Goal: Obtain resource: Download file/media

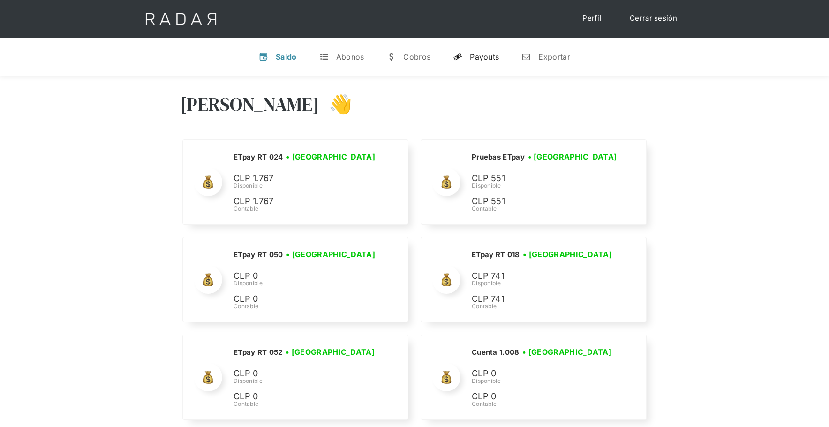
click at [485, 53] on div "Payouts" at bounding box center [484, 56] width 29 height 9
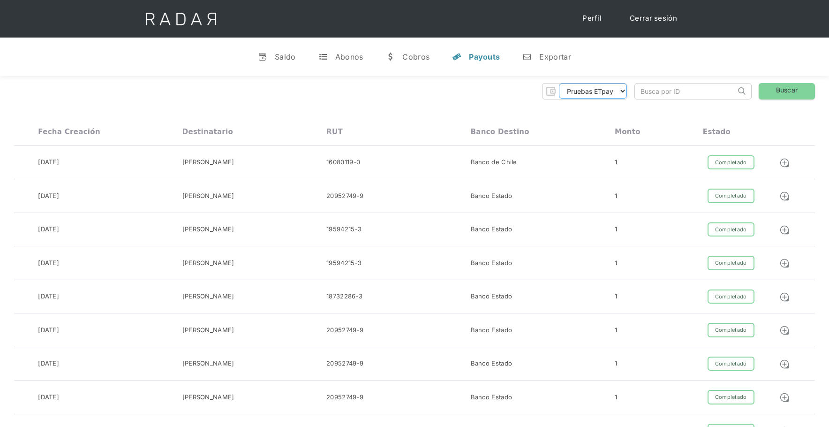
click at [594, 90] on select "Pruebas ETpay Cuenta 1.000 Cuenta 1.001 Cuenta 1.002 Cuenta 1.003 Cuenta 1.004 …" at bounding box center [593, 90] width 68 height 15
select select "etpay-cuenta-1001"
click at [559, 83] on select "Pruebas ETpay Cuenta 1.000 Cuenta 1.001 Cuenta 1.002 Cuenta 1.003 Cuenta 1.004 …" at bounding box center [593, 90] width 68 height 15
click at [799, 96] on link "Buscar" at bounding box center [787, 91] width 56 height 16
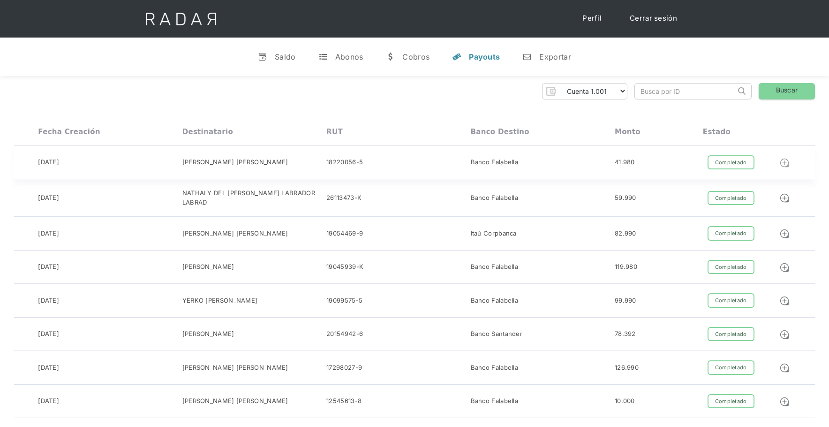
click at [787, 163] on img at bounding box center [785, 163] width 10 height 10
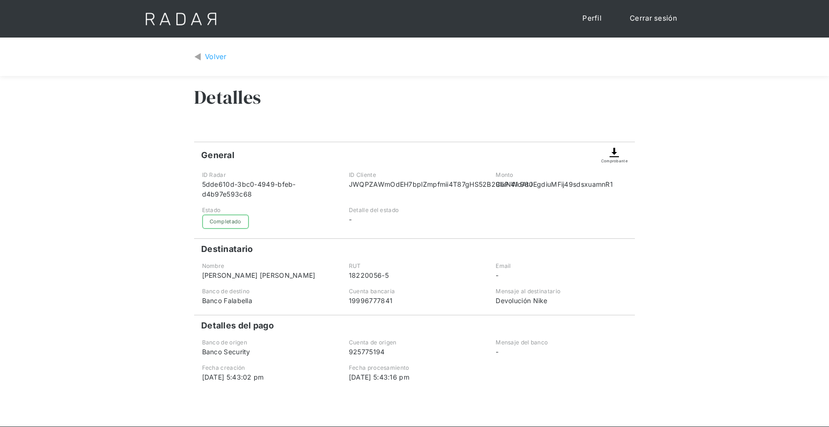
click at [274, 273] on div "[PERSON_NAME] [PERSON_NAME]" at bounding box center [267, 275] width 131 height 10
click at [274, 273] on div "CARLOS JEAN PAUL BERRIOS BERRIOS" at bounding box center [267, 275] width 131 height 10
click at [275, 273] on div "CARLOS JEAN PAUL BERRIOS BERRIOS" at bounding box center [267, 275] width 131 height 10
copy div "CARLOS JEAN PAUL BERRIOS BERRIOS"
click at [622, 151] on div "Comprobante" at bounding box center [614, 153] width 27 height 22
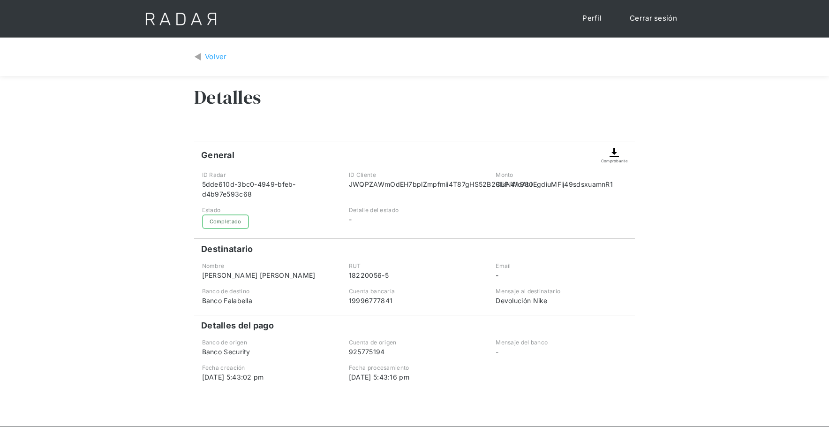
click at [616, 153] on img at bounding box center [614, 152] width 11 height 11
click at [229, 53] on div "Volver" at bounding box center [414, 57] width 441 height 25
click at [212, 57] on div "Volver" at bounding box center [216, 57] width 22 height 11
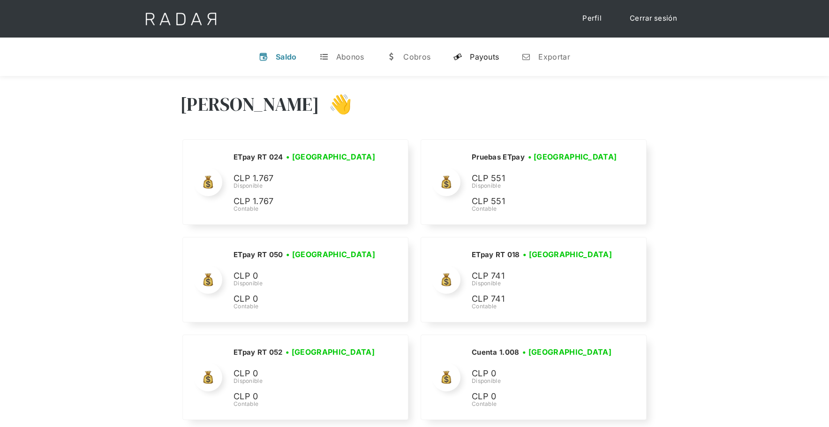
click at [478, 66] on link "y Payouts" at bounding box center [476, 57] width 61 height 24
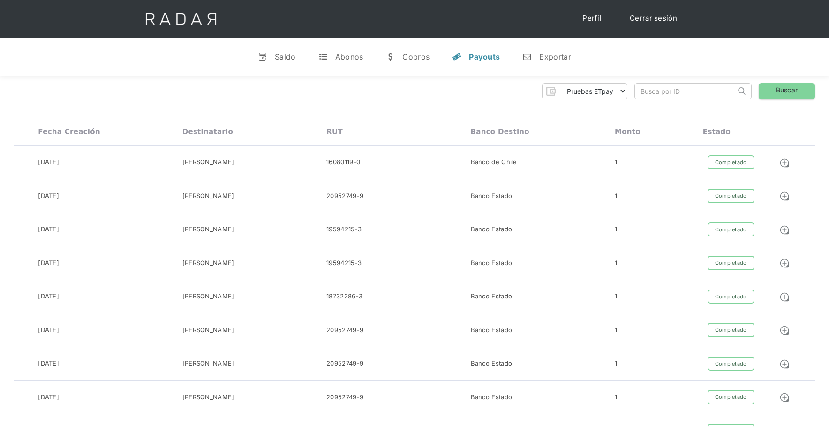
click at [595, 83] on div "Pruebas ETpay Cuenta 1.000 Cuenta 1.001 Cuenta 1.002 Cuenta 1.003 Cuenta 1.004 …" at bounding box center [584, 91] width 85 height 16
click at [596, 86] on select "Pruebas ETpay Cuenta 1.000 Cuenta 1.001 Cuenta 1.002 Cuenta 1.003 Cuenta 1.004 …" at bounding box center [593, 90] width 68 height 15
select select "etpay-cuenta-1001"
click at [559, 83] on select "Pruebas ETpay Cuenta 1.000 Cuenta 1.001 Cuenta 1.002 Cuenta 1.003 Cuenta 1.004 …" at bounding box center [593, 90] width 68 height 15
click at [777, 92] on link "Buscar" at bounding box center [787, 91] width 56 height 16
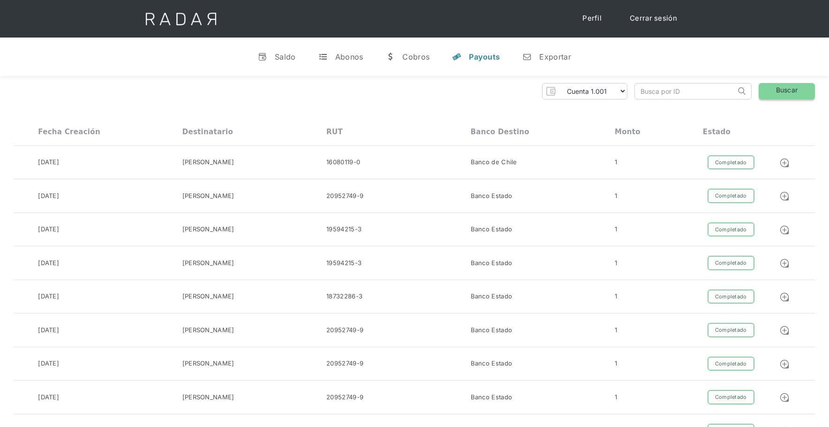
click at [772, 86] on link "Buscar" at bounding box center [787, 91] width 56 height 16
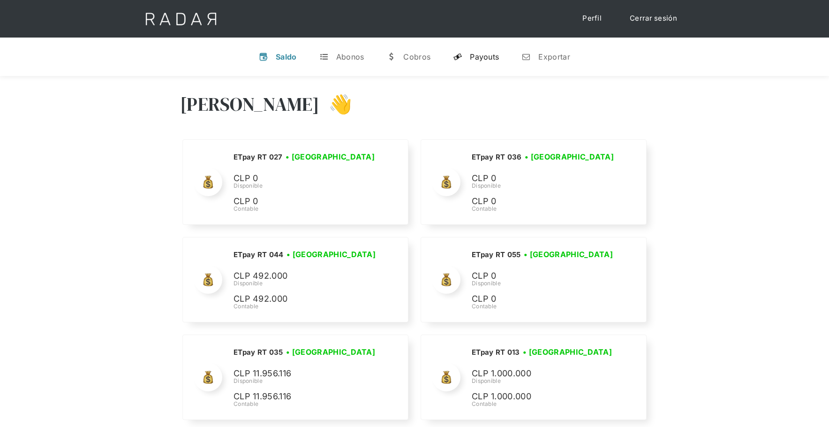
click at [486, 58] on div "Payouts" at bounding box center [484, 56] width 29 height 9
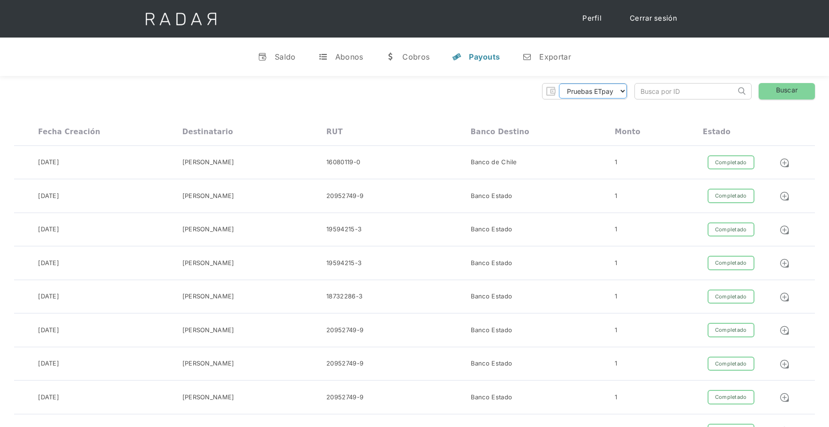
click at [586, 95] on select "Pruebas ETpay Cuenta 1.000 Cuenta 1.001 Cuenta 1.002 Cuenta 1.003 Cuenta 1.004 …" at bounding box center [593, 90] width 68 height 15
select select "etpay-cuenta-1001"
click at [559, 83] on select "Pruebas ETpay Cuenta 1.000 Cuenta 1.001 Cuenta 1.002 Cuenta 1.003 Cuenta 1.004 …" at bounding box center [593, 90] width 68 height 15
click at [771, 93] on link "Buscar" at bounding box center [787, 91] width 56 height 16
click at [781, 89] on link "Buscar" at bounding box center [787, 91] width 56 height 16
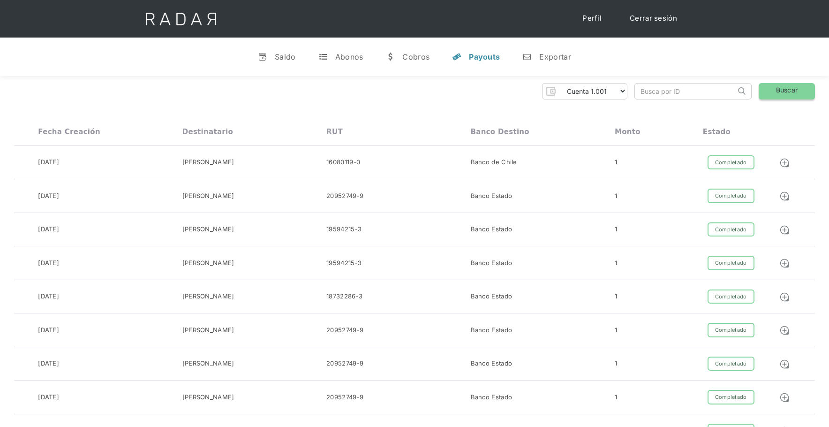
click at [781, 89] on link "Buscar" at bounding box center [787, 91] width 56 height 16
click at [781, 90] on link "Buscar" at bounding box center [787, 91] width 56 height 16
click at [779, 91] on link "Buscar" at bounding box center [787, 91] width 56 height 16
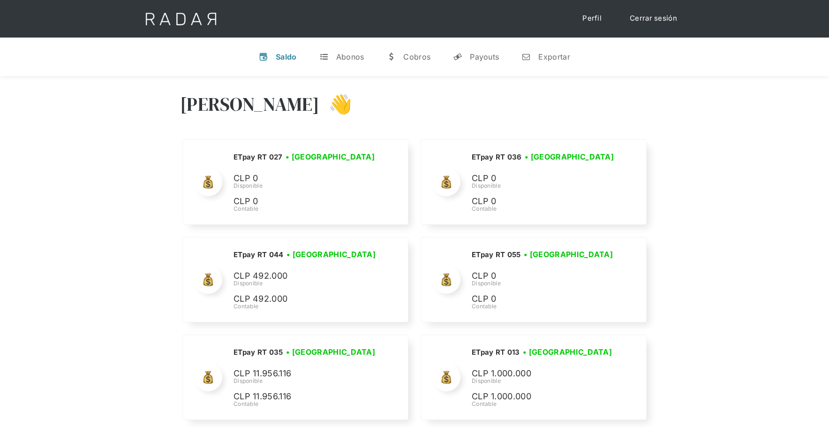
click at [658, 22] on link "Cerrar sesión" at bounding box center [654, 18] width 66 height 18
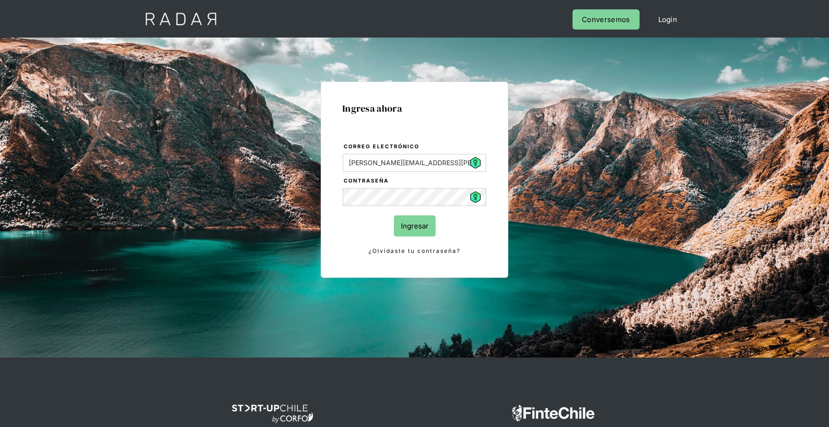
click at [402, 234] on input "Ingresar" at bounding box center [415, 225] width 42 height 21
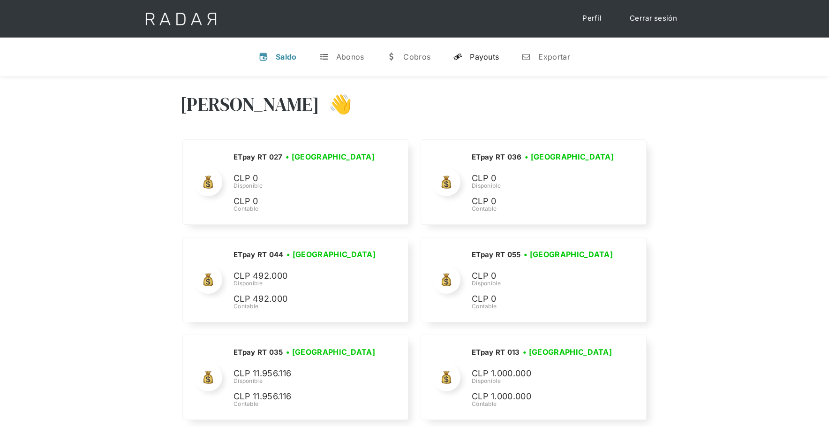
click at [488, 60] on div "Payouts" at bounding box center [484, 56] width 29 height 9
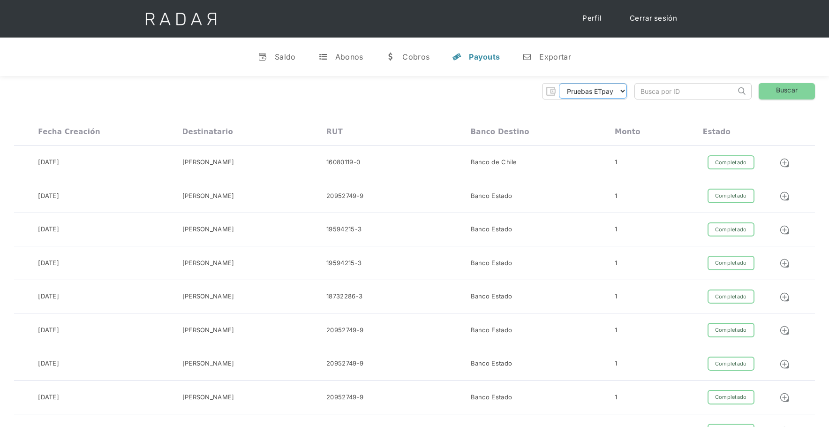
click at [624, 93] on select "Pruebas ETpay Cuenta 1.000 Cuenta 1.001 Cuenta 1.002 Cuenta 1.003 Cuenta 1.004 …" at bounding box center [593, 90] width 68 height 15
select select "etpay-cuenta-1001"
click at [559, 83] on select "Pruebas ETpay Cuenta 1.000 Cuenta 1.001 Cuenta 1.002 Cuenta 1.003 Cuenta 1.004 …" at bounding box center [593, 90] width 68 height 15
click at [807, 85] on link "Buscar" at bounding box center [787, 91] width 56 height 16
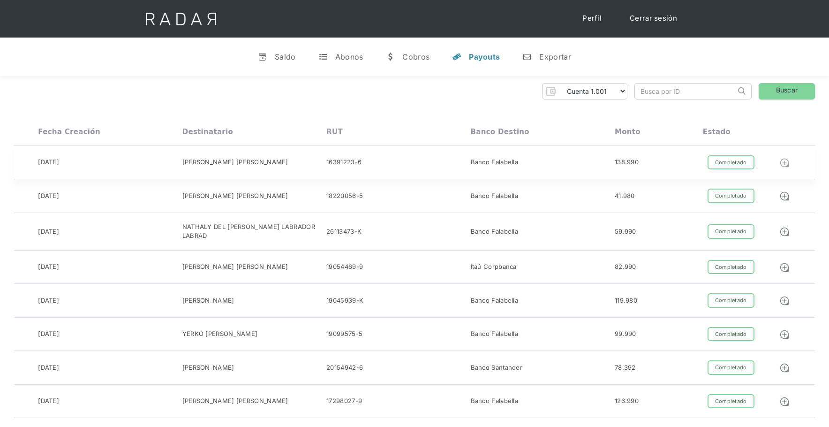
click at [784, 160] on img at bounding box center [785, 163] width 10 height 10
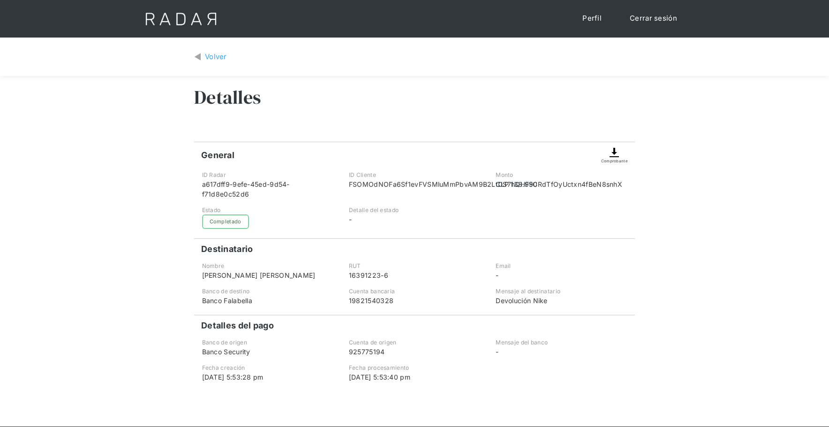
drag, startPoint x: 242, startPoint y: 281, endPoint x: 215, endPoint y: 276, distance: 27.2
click at [205, 274] on div "[PERSON_NAME] [PERSON_NAME]" at bounding box center [267, 275] width 131 height 10
click at [212, 278] on div "[PERSON_NAME] [PERSON_NAME]" at bounding box center [267, 275] width 131 height 10
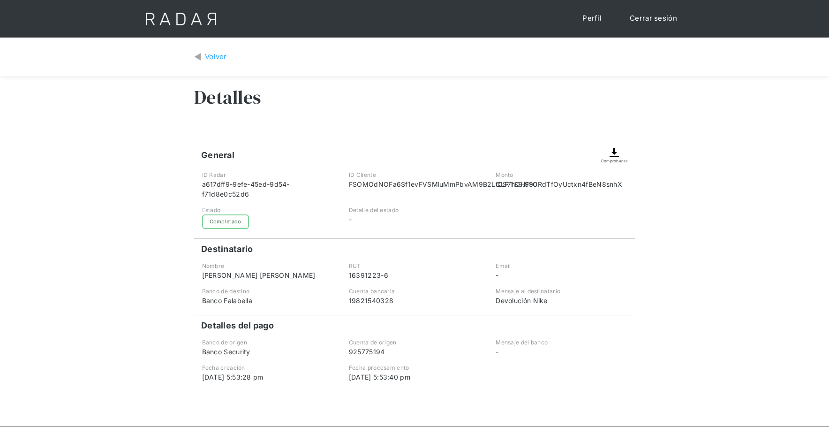
click at [623, 156] on div "Comprobante" at bounding box center [614, 153] width 27 height 22
click at [617, 155] on img at bounding box center [614, 152] width 11 height 11
click at [226, 61] on div "Volver" at bounding box center [216, 57] width 22 height 11
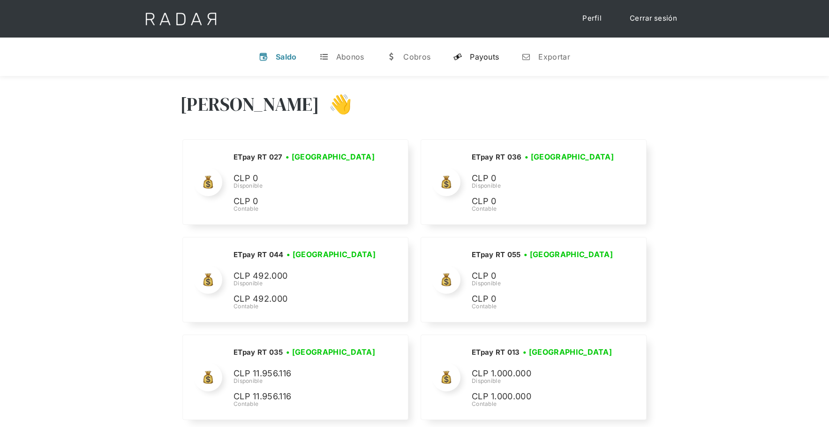
click at [495, 60] on div "Payouts" at bounding box center [484, 56] width 29 height 9
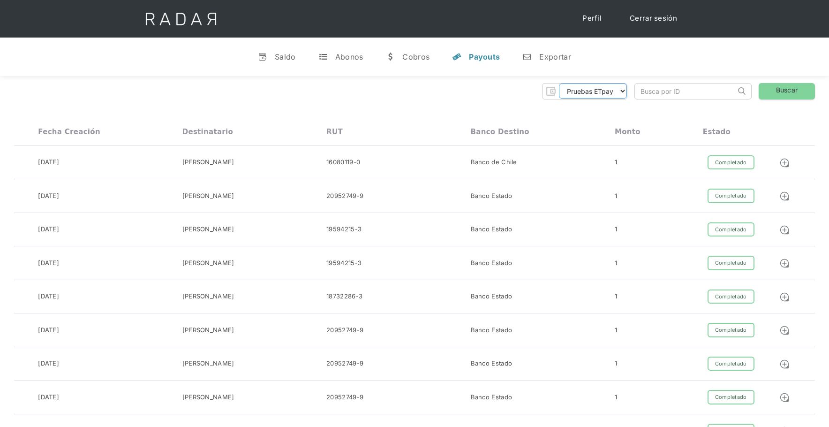
click at [598, 95] on select "Pruebas ETpay Cuenta 1.000 Cuenta 1.001 Cuenta 1.002 Cuenta 1.003 Cuenta 1.004 …" at bounding box center [593, 90] width 68 height 15
select select "etpay-cuenta-1001"
click at [559, 83] on select "Pruebas ETpay Cuenta 1.000 Cuenta 1.001 Cuenta 1.002 Cuenta 1.003 Cuenta 1.004 …" at bounding box center [593, 90] width 68 height 15
click at [793, 90] on link "Buscar" at bounding box center [787, 91] width 56 height 16
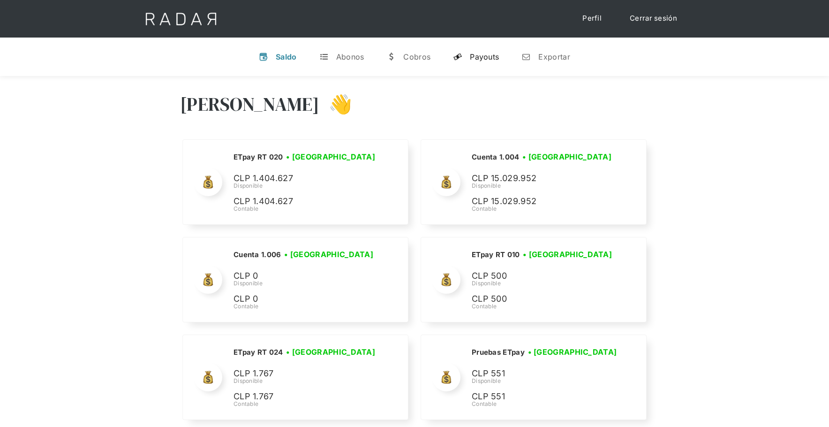
click at [463, 59] on link "y Payouts" at bounding box center [476, 57] width 61 height 24
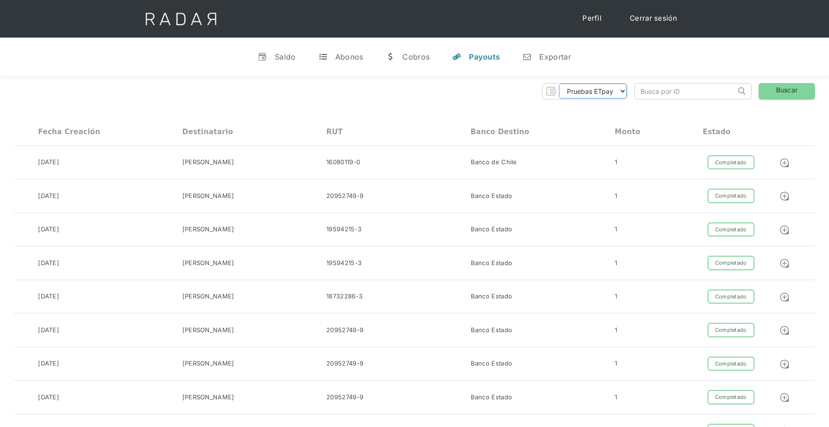
click at [604, 92] on select "Pruebas ETpay Cuenta 1.000 Cuenta 1.001 Cuenta 1.002 Cuenta 1.003 Cuenta 1.004 …" at bounding box center [593, 90] width 68 height 15
select select "etpay-cuenta-1001"
click at [559, 83] on select "Pruebas ETpay Cuenta 1.000 Cuenta 1.001 Cuenta 1.002 Cuenta 1.003 Cuenta 1.004 …" at bounding box center [593, 90] width 68 height 15
click at [784, 91] on link "Buscar" at bounding box center [787, 91] width 56 height 16
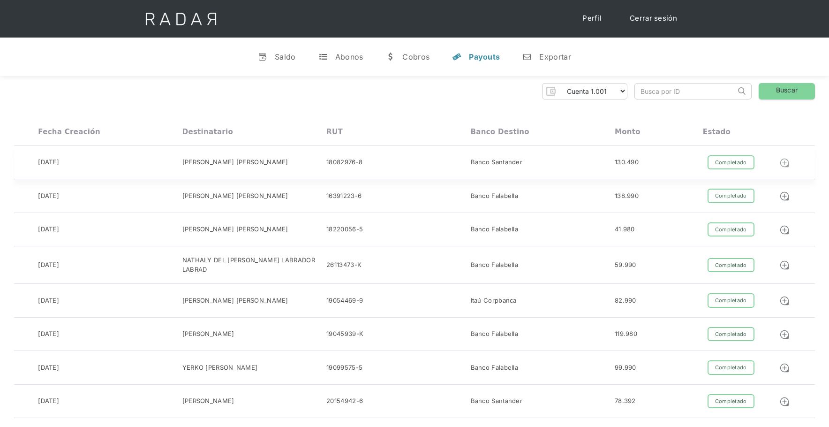
click at [785, 163] on img at bounding box center [785, 163] width 10 height 10
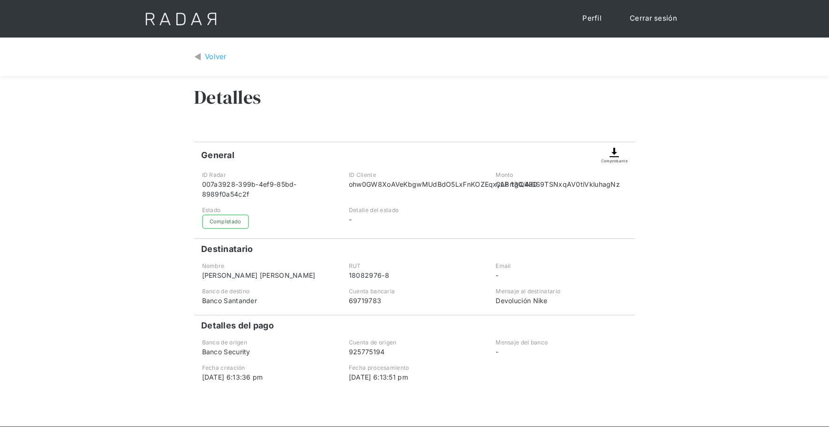
click at [264, 277] on div "[PERSON_NAME] [PERSON_NAME]" at bounding box center [267, 275] width 131 height 10
click at [264, 277] on div "ALEXIS ELIAS AVILA REYES" at bounding box center [267, 275] width 131 height 10
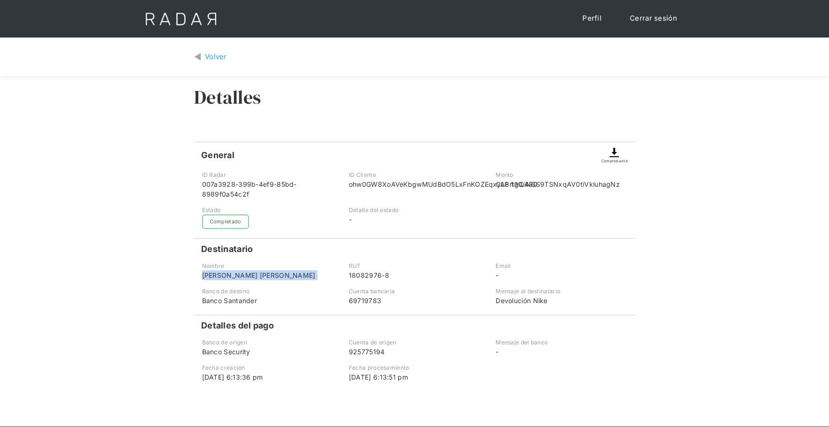
click at [264, 277] on div "ALEXIS ELIAS AVILA REYES" at bounding box center [267, 275] width 131 height 10
drag, startPoint x: 289, startPoint y: 273, endPoint x: 278, endPoint y: 272, distance: 10.9
click at [611, 152] on img at bounding box center [614, 152] width 11 height 11
click at [226, 56] on div "Volver" at bounding box center [216, 57] width 22 height 11
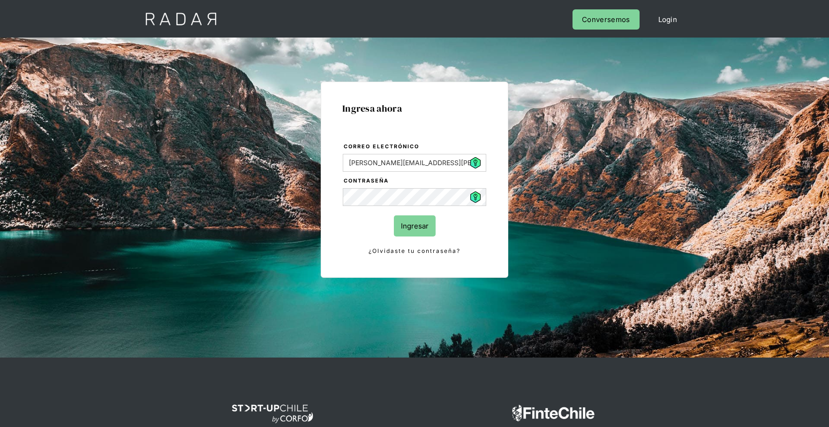
drag, startPoint x: 421, startPoint y: 232, endPoint x: 295, endPoint y: 226, distance: 126.8
click at [420, 232] on input "Ingresar" at bounding box center [415, 225] width 42 height 21
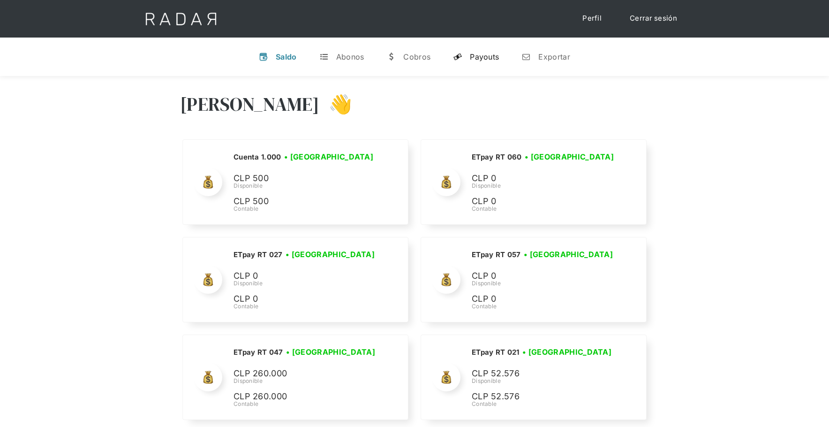
click at [480, 65] on link "y Payouts" at bounding box center [476, 57] width 61 height 24
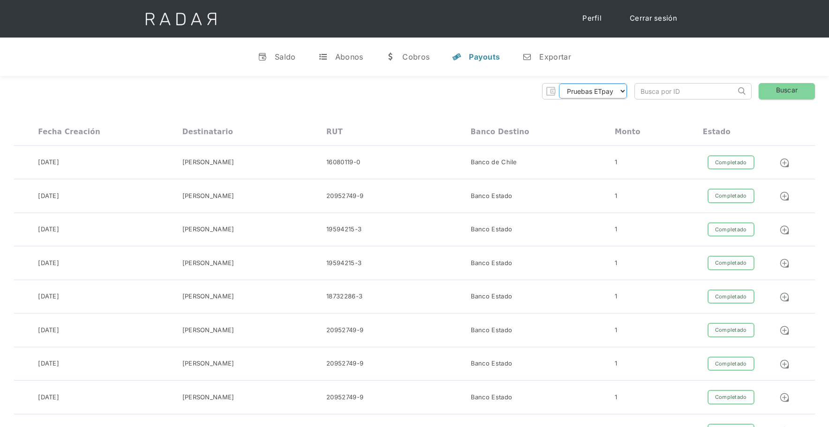
click at [566, 88] on select "Pruebas ETpay Cuenta 1.000 Cuenta 1.001 Cuenta 1.002 Cuenta 1.003 Cuenta 1.004 …" at bounding box center [593, 90] width 68 height 15
select select "etpay-cuenta-1001"
click at [559, 83] on select "Pruebas ETpay Cuenta 1.000 Cuenta 1.001 Cuenta 1.002 Cuenta 1.003 Cuenta 1.004 …" at bounding box center [593, 90] width 68 height 15
click at [788, 92] on link "Buscar" at bounding box center [787, 91] width 56 height 16
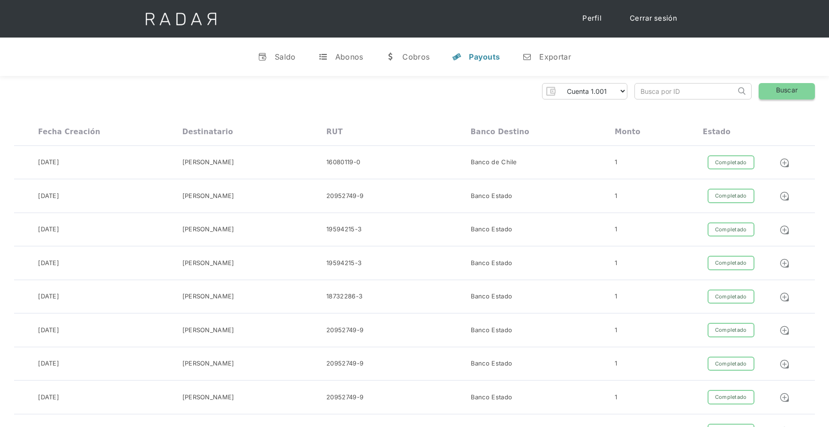
click at [790, 89] on link "Buscar" at bounding box center [787, 91] width 56 height 16
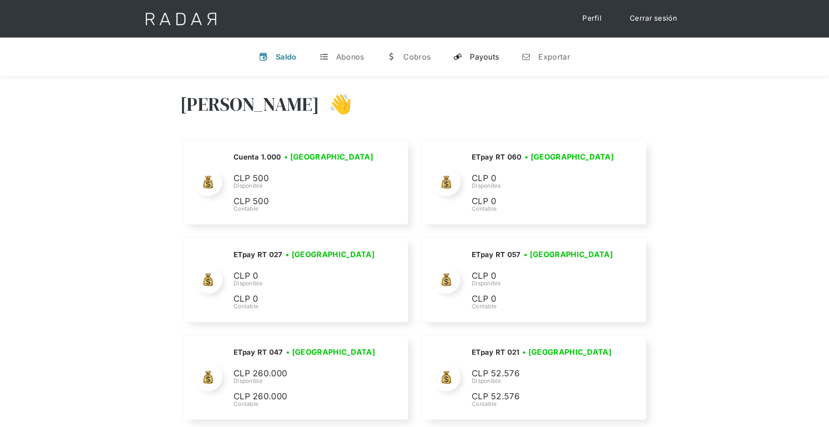
click at [486, 60] on div "Payouts" at bounding box center [484, 56] width 29 height 9
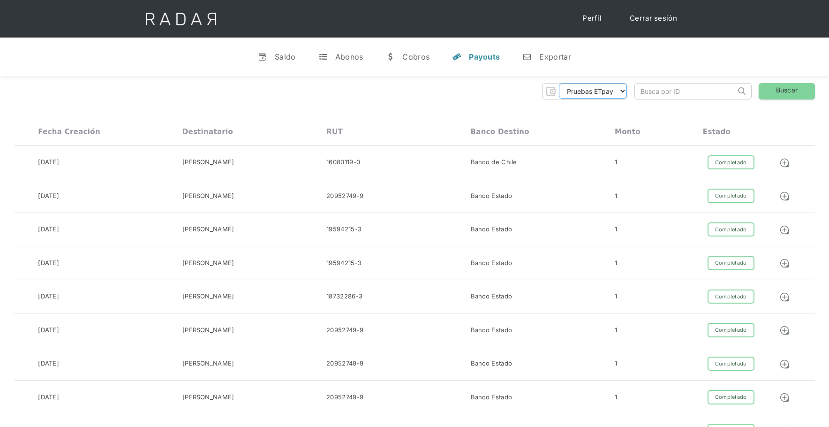
click at [594, 94] on select "Pruebas ETpay Cuenta 1.000 Cuenta 1.001 Cuenta 1.002 Cuenta 1.003 Cuenta 1.004 …" at bounding box center [593, 90] width 68 height 15
select select "etpay-cuenta-1001"
click at [559, 83] on select "Pruebas ETpay Cuenta 1.000 Cuenta 1.001 Cuenta 1.002 Cuenta 1.003 Cuenta 1.004 …" at bounding box center [593, 90] width 68 height 15
click at [773, 94] on link "Buscar" at bounding box center [787, 91] width 56 height 16
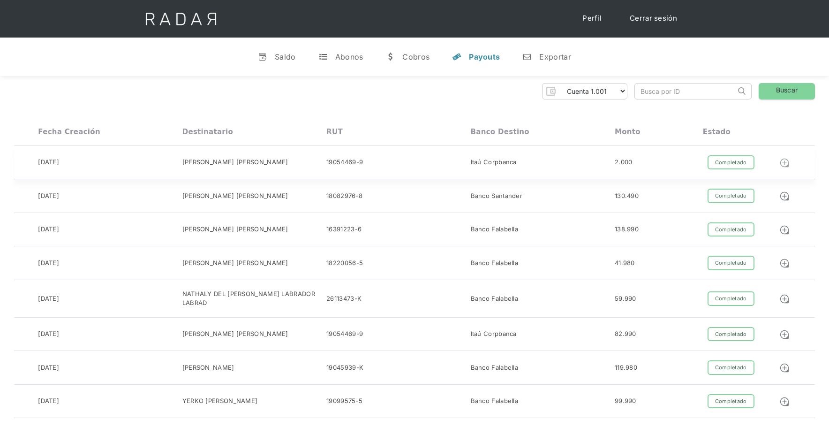
click at [784, 162] on img at bounding box center [785, 163] width 10 height 10
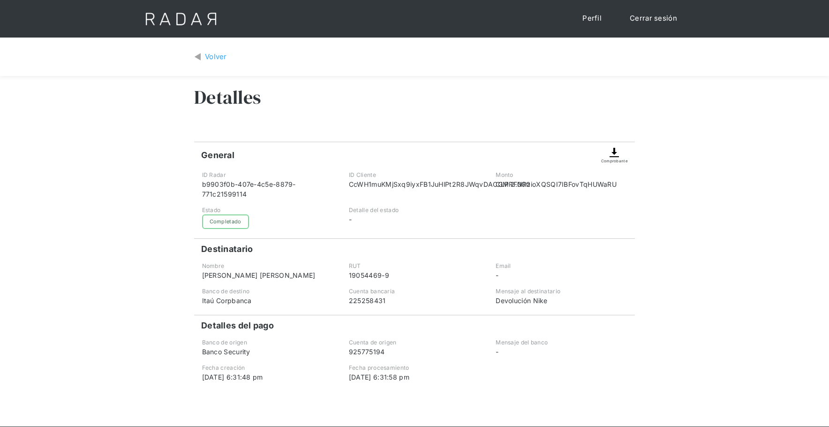
click at [615, 157] on img at bounding box center [614, 152] width 11 height 11
